Goal: Information Seeking & Learning: Learn about a topic

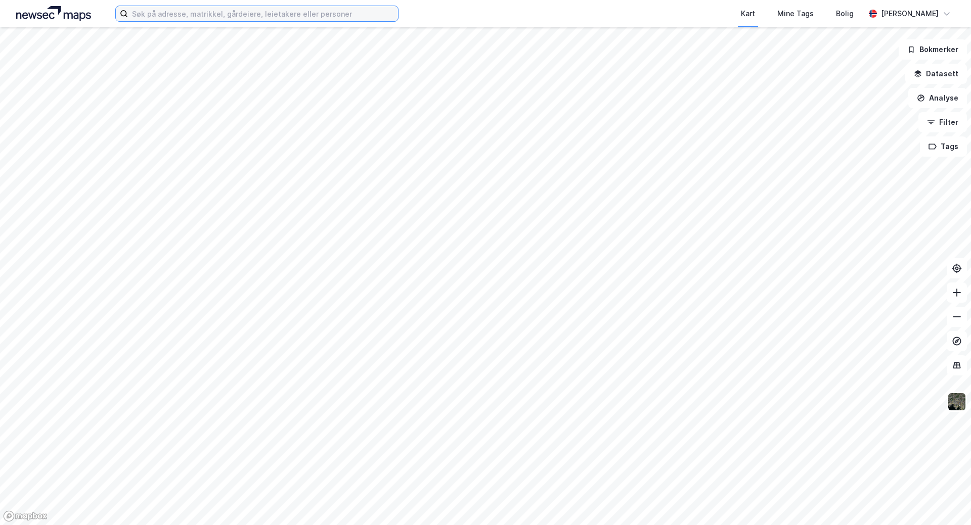
click at [176, 16] on input at bounding box center [263, 13] width 270 height 15
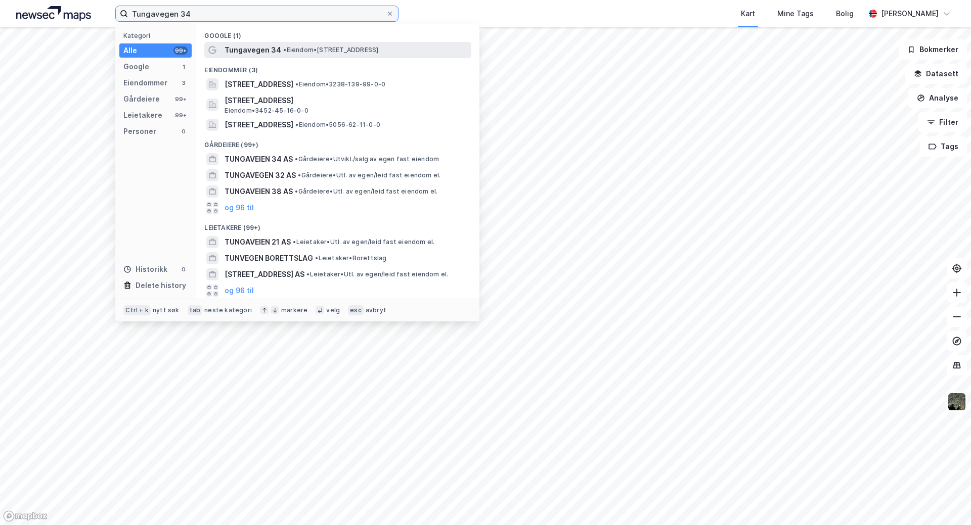
type input "Tungavegen 34"
click at [266, 48] on span "Tungavegen 34" at bounding box center [253, 50] width 57 height 12
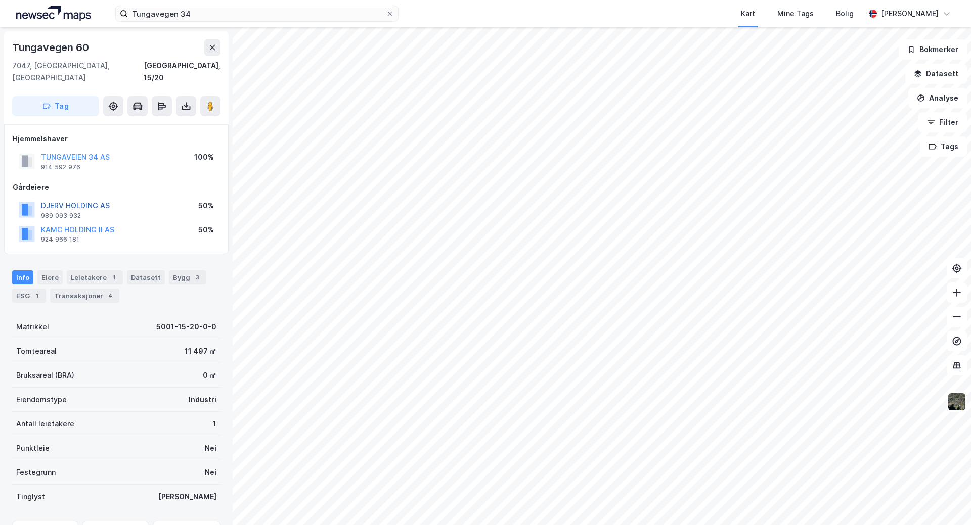
click at [0, 0] on button "DJERV HOLDING AS" at bounding box center [0, 0] width 0 height 0
click at [0, 0] on button "KAMC HOLDING II AS" at bounding box center [0, 0] width 0 height 0
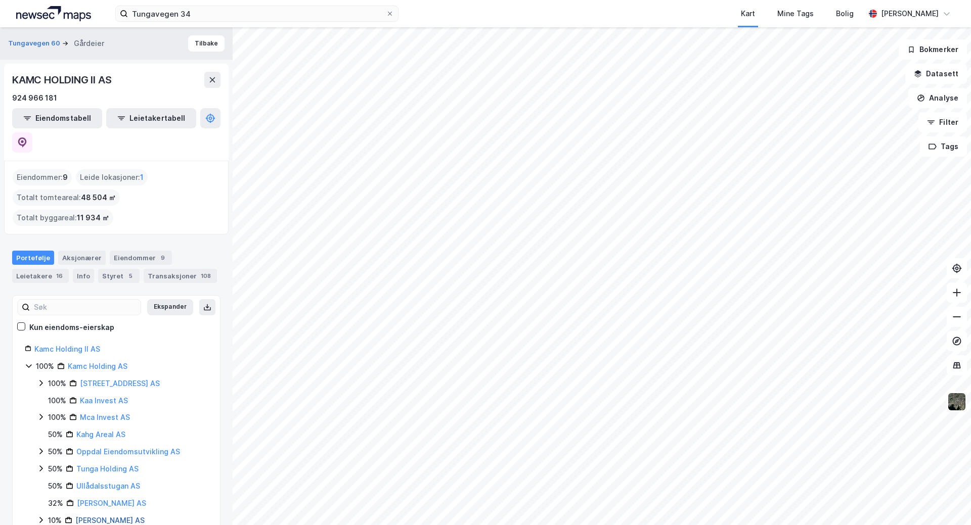
click at [87, 516] on link "[PERSON_NAME] AS" at bounding box center [109, 520] width 69 height 9
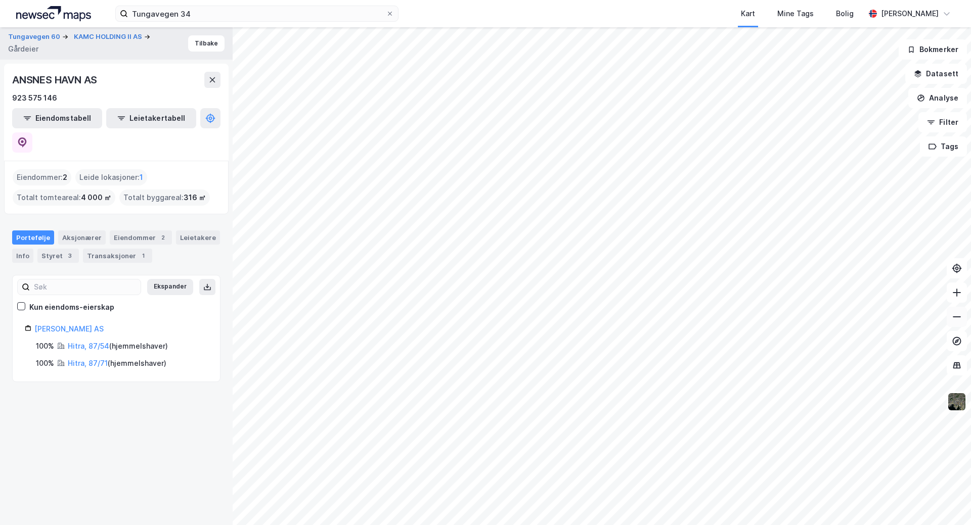
click at [958, 317] on icon at bounding box center [957, 317] width 8 height 1
click at [956, 292] on icon at bounding box center [957, 293] width 10 height 10
click at [52, 325] on link "[PERSON_NAME] AS" at bounding box center [68, 329] width 69 height 9
click at [77, 231] on div "Aksjonærer" at bounding box center [82, 238] width 48 height 14
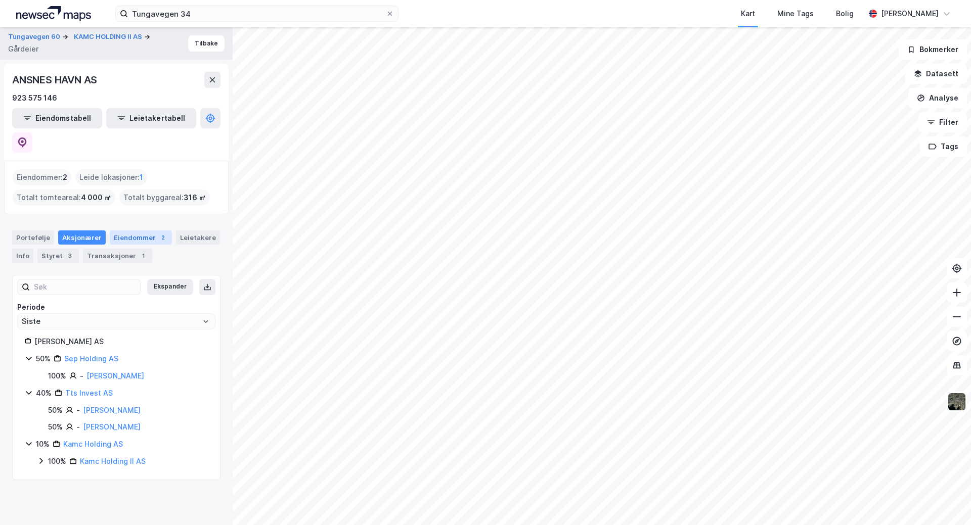
click at [147, 231] on div "Eiendommer 2" at bounding box center [141, 238] width 62 height 14
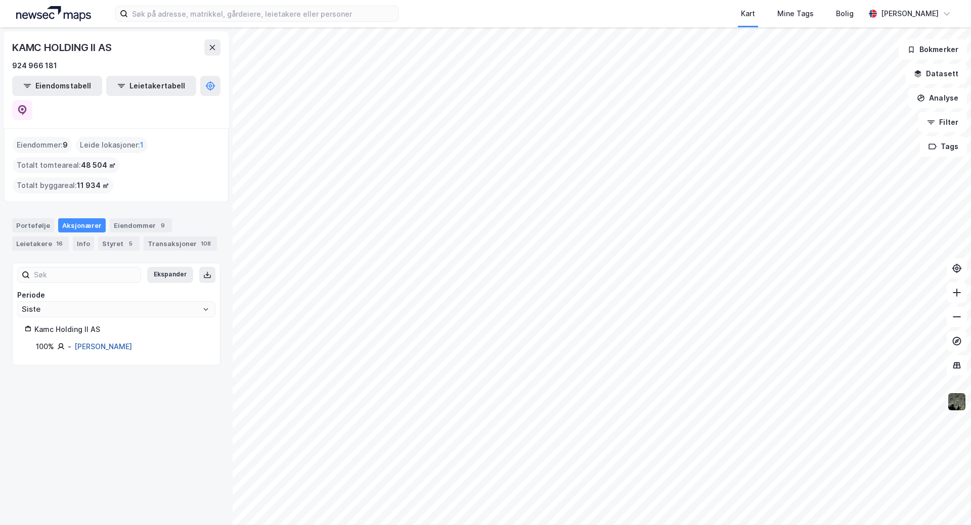
click at [91, 342] on link "[PERSON_NAME]" at bounding box center [103, 346] width 58 height 9
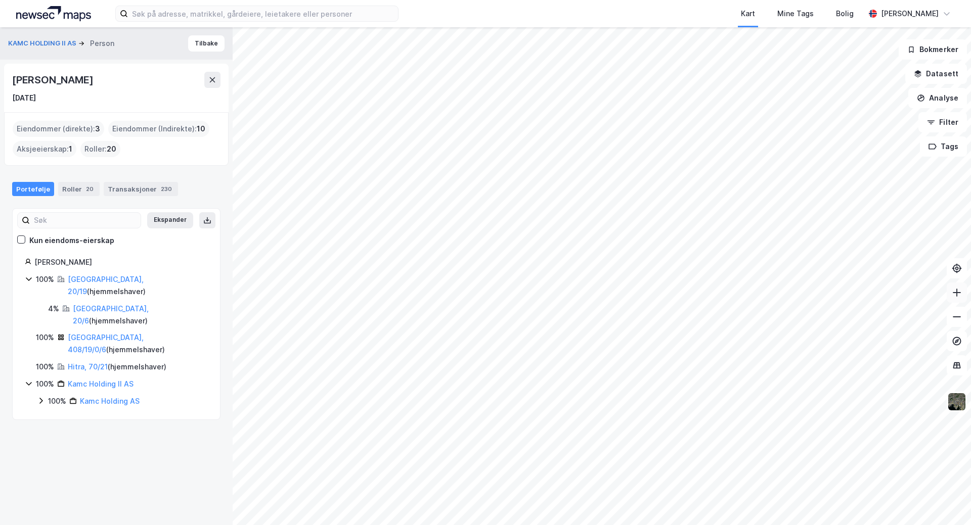
click at [956, 291] on icon at bounding box center [957, 293] width 10 height 10
click at [954, 294] on icon at bounding box center [957, 293] width 10 height 10
click at [956, 292] on icon at bounding box center [957, 293] width 10 height 10
click at [953, 291] on icon at bounding box center [957, 293] width 10 height 10
click at [957, 294] on icon at bounding box center [957, 293] width 10 height 10
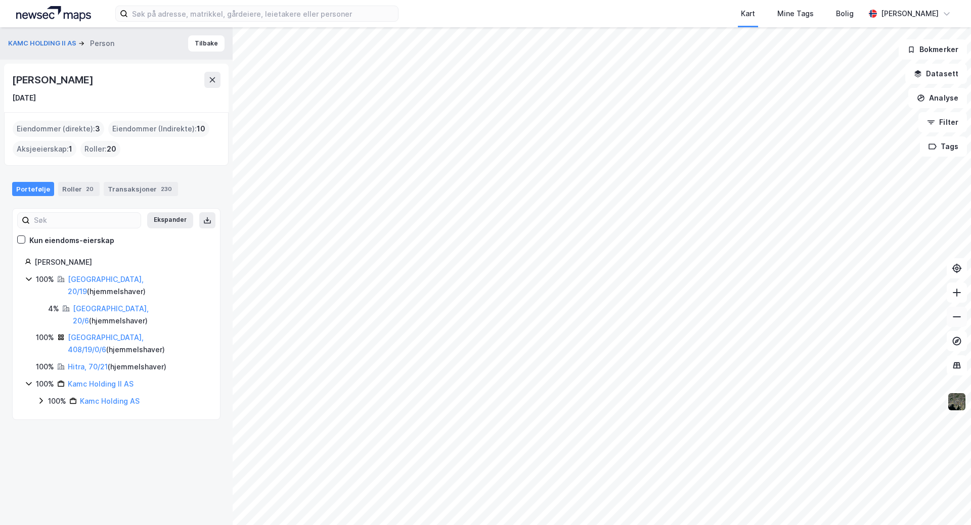
click at [955, 318] on icon at bounding box center [957, 317] width 10 height 10
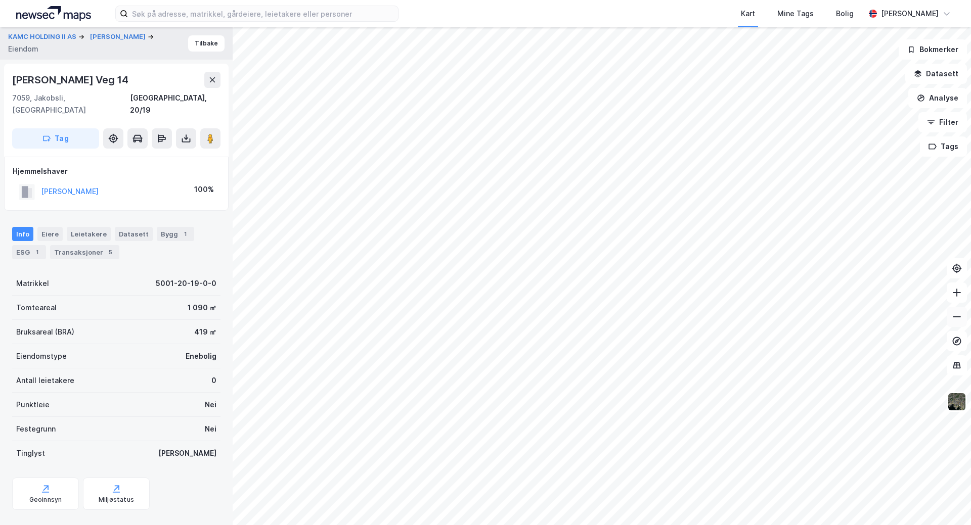
drag, startPoint x: 956, startPoint y: 316, endPoint x: 950, endPoint y: 315, distance: 5.7
click at [956, 316] on icon at bounding box center [957, 317] width 10 height 10
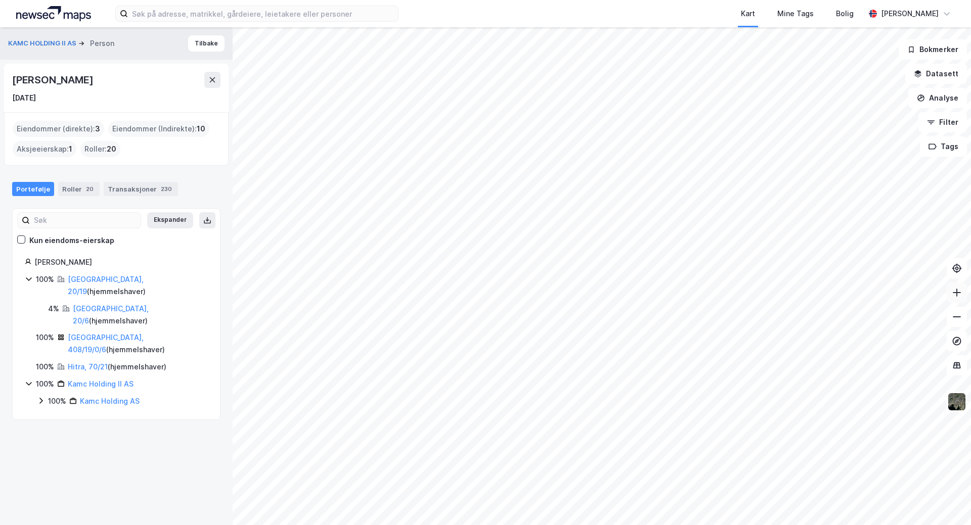
click at [957, 291] on icon at bounding box center [956, 293] width 1 height 8
click at [958, 291] on icon at bounding box center [957, 293] width 10 height 10
click at [956, 292] on icon at bounding box center [957, 293] width 10 height 10
click at [957, 291] on icon at bounding box center [957, 293] width 10 height 10
click at [955, 296] on icon at bounding box center [957, 293] width 10 height 10
